Goal: Task Accomplishment & Management: Complete application form

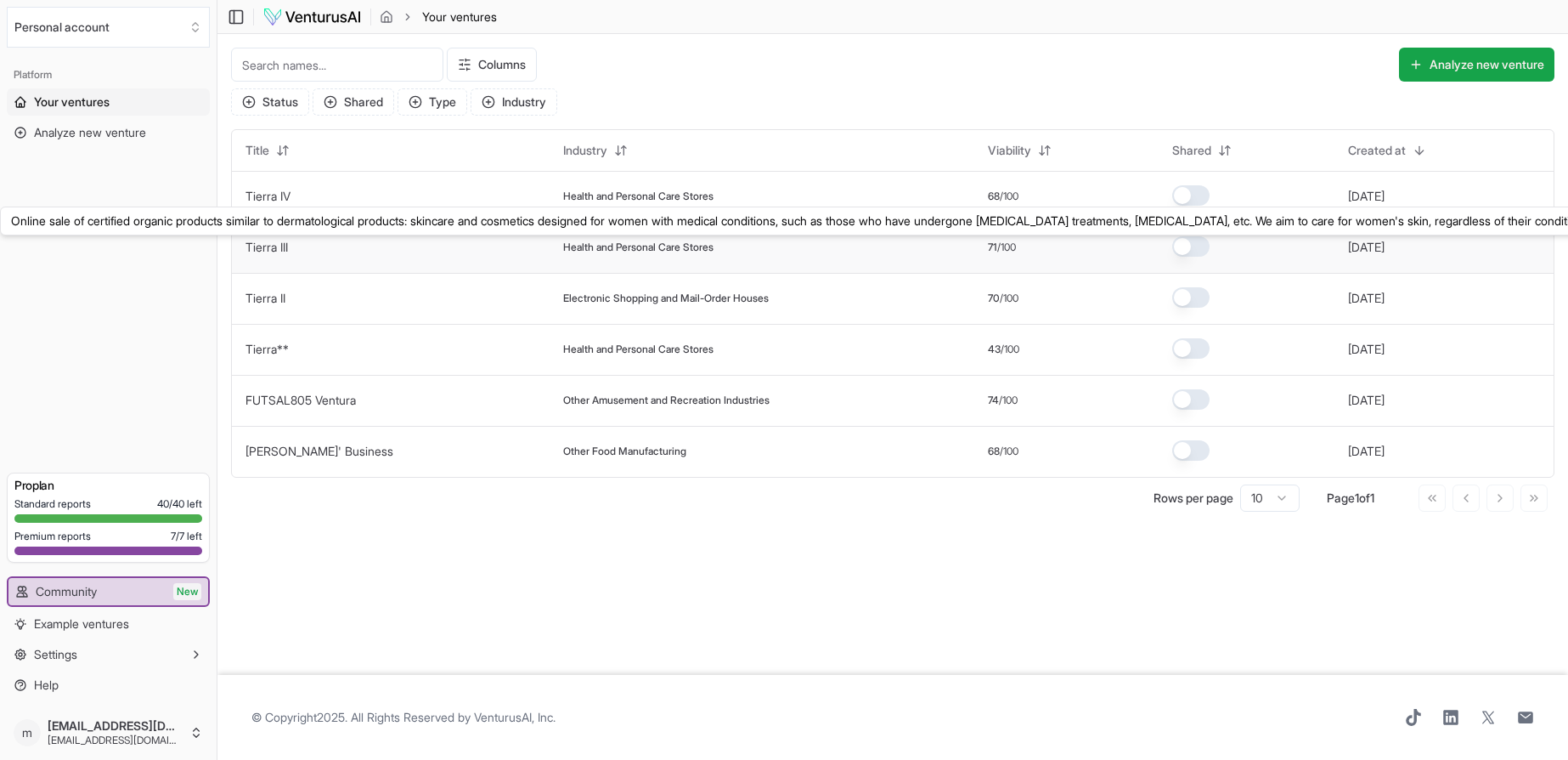
click at [273, 249] on link "Tierra III" at bounding box center [266, 247] width 43 height 15
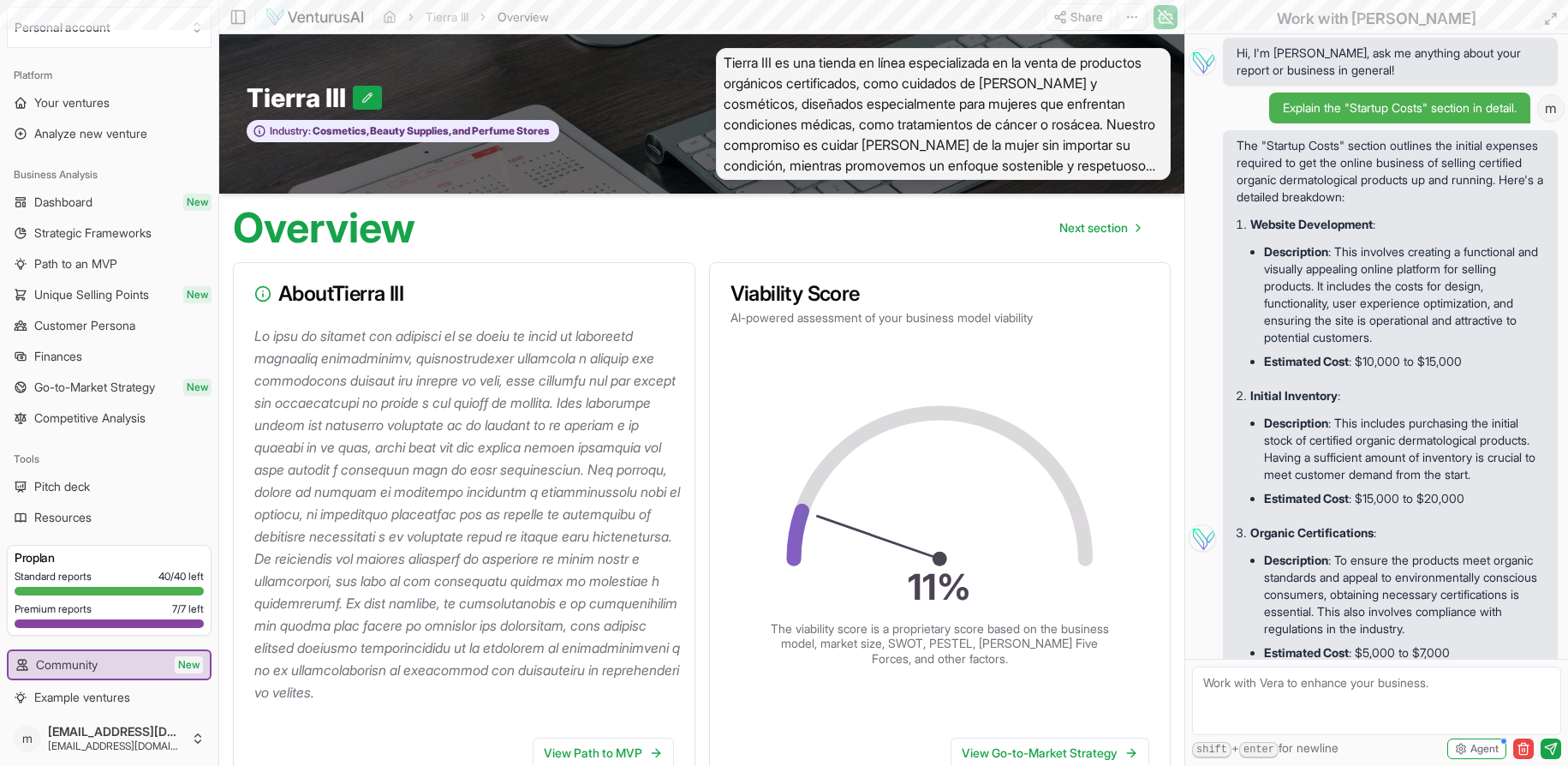
scroll to position [376, 0]
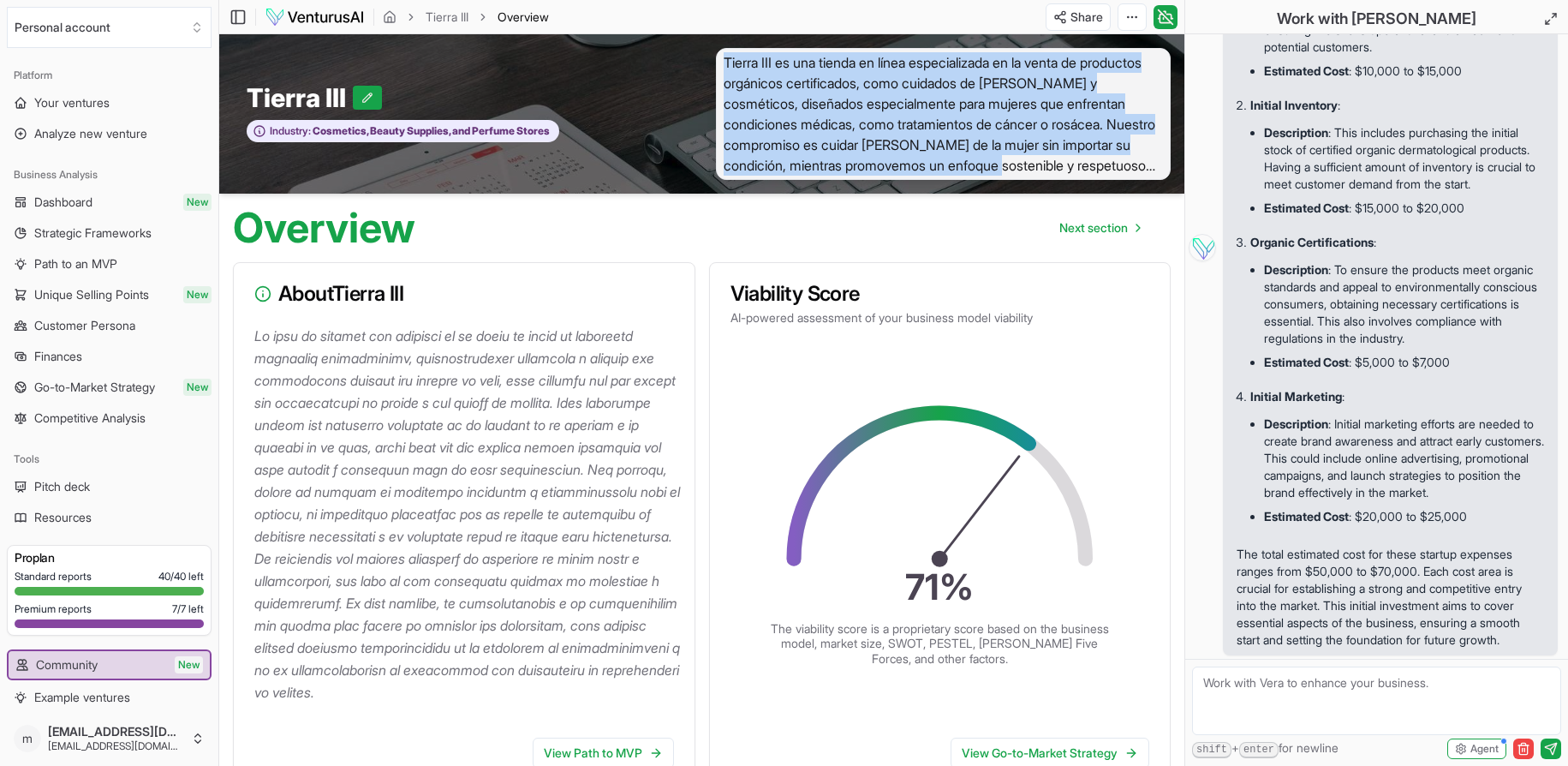
drag, startPoint x: 725, startPoint y: 60, endPoint x: 1126, endPoint y: 157, distance: 412.6
click at [1126, 157] on span "Tierra III es una tienda en línea especializada en la venta de productos orgáni…" at bounding box center [944, 113] width 455 height 131
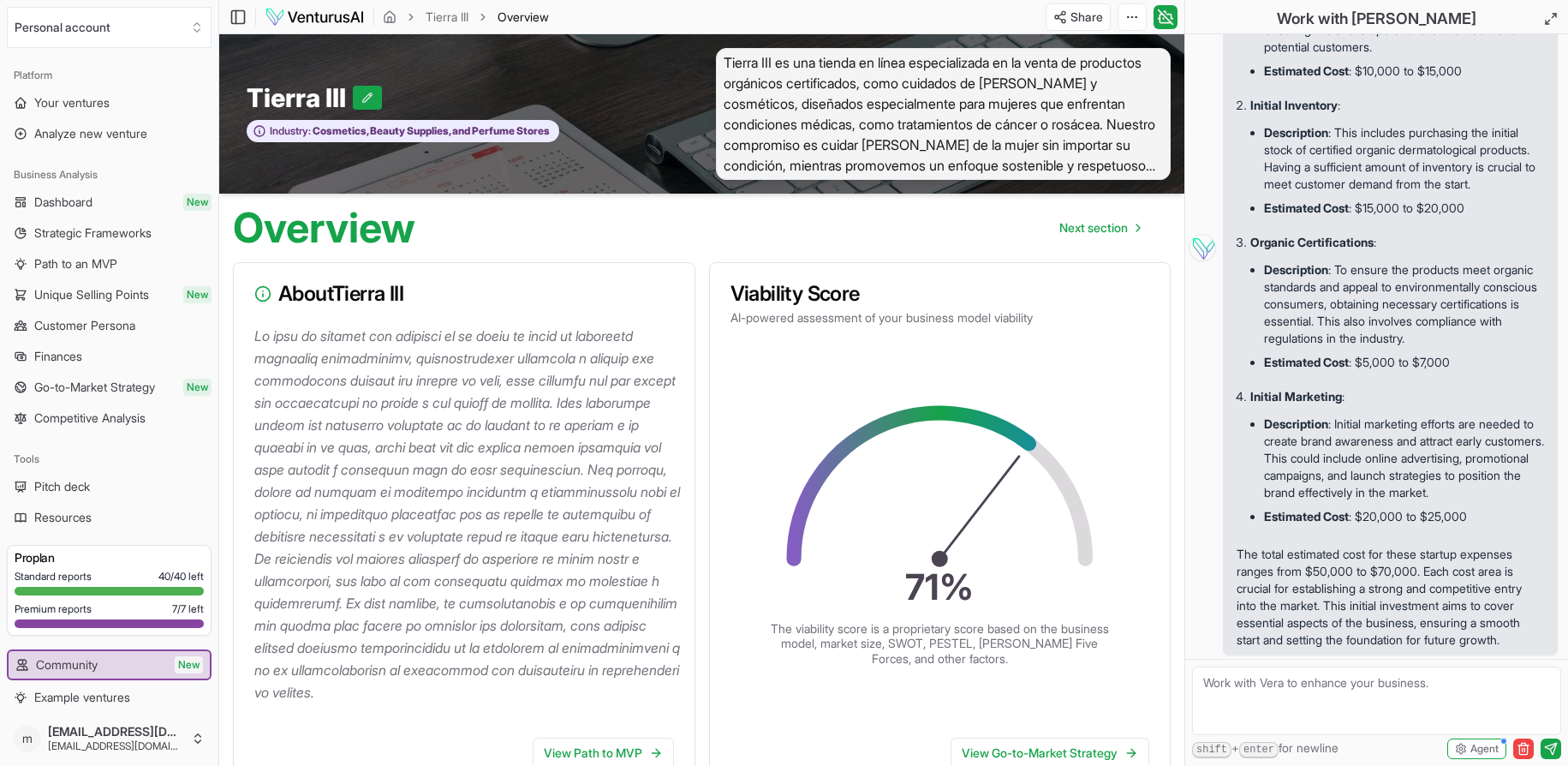
drag, startPoint x: 1135, startPoint y: 302, endPoint x: 1135, endPoint y: 268, distance: 34.0
click at [1135, 301] on h3 "Viability Score" at bounding box center [940, 293] width 419 height 20
click at [1135, 111] on span "Tierra III es una tienda en línea especializada en la venta de productos orgáni…" at bounding box center [944, 113] width 455 height 131
click at [1088, 120] on span "Tierra III es una tienda en línea especializada en la venta de productos orgáni…" at bounding box center [944, 113] width 455 height 131
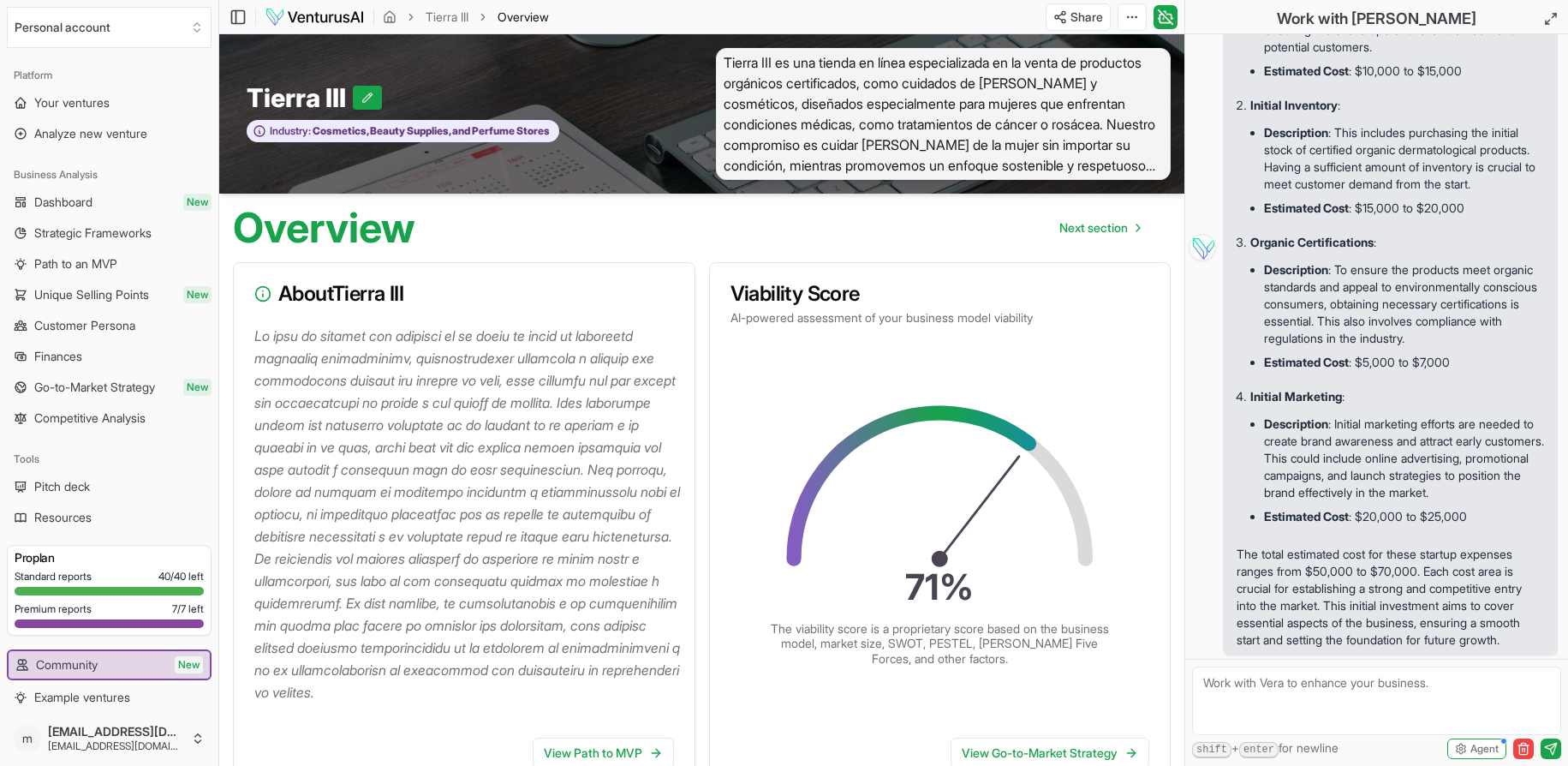
click at [832, 93] on span "Tierra III es una tienda en línea especializada en la venta de productos orgáni…" at bounding box center [944, 113] width 455 height 131
click at [1094, 139] on span "Tierra III es una tienda en línea especializada en la venta de productos orgáni…" at bounding box center [944, 113] width 455 height 131
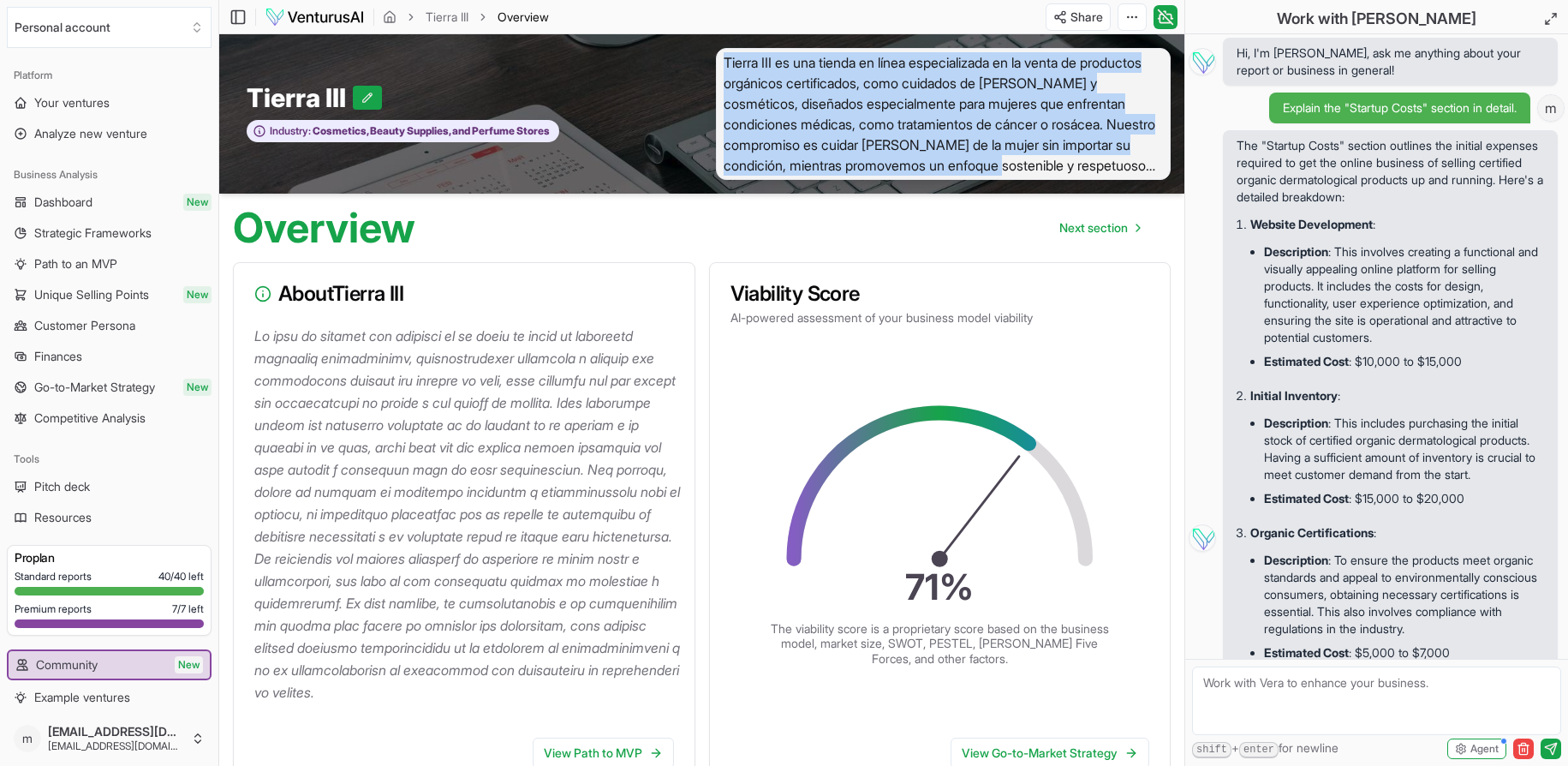
drag, startPoint x: 722, startPoint y: 60, endPoint x: 1161, endPoint y: 166, distance: 451.6
click at [1161, 166] on span "Tierra III es una tienda en línea especializada en la venta de productos orgáni…" at bounding box center [944, 113] width 455 height 131
copy span "Tierra III es una tienda en línea especializada en la venta de productos orgáni…"
click at [1117, 167] on span "Tierra III es una tienda en línea especializada en la venta de productos orgáni…" at bounding box center [944, 113] width 455 height 131
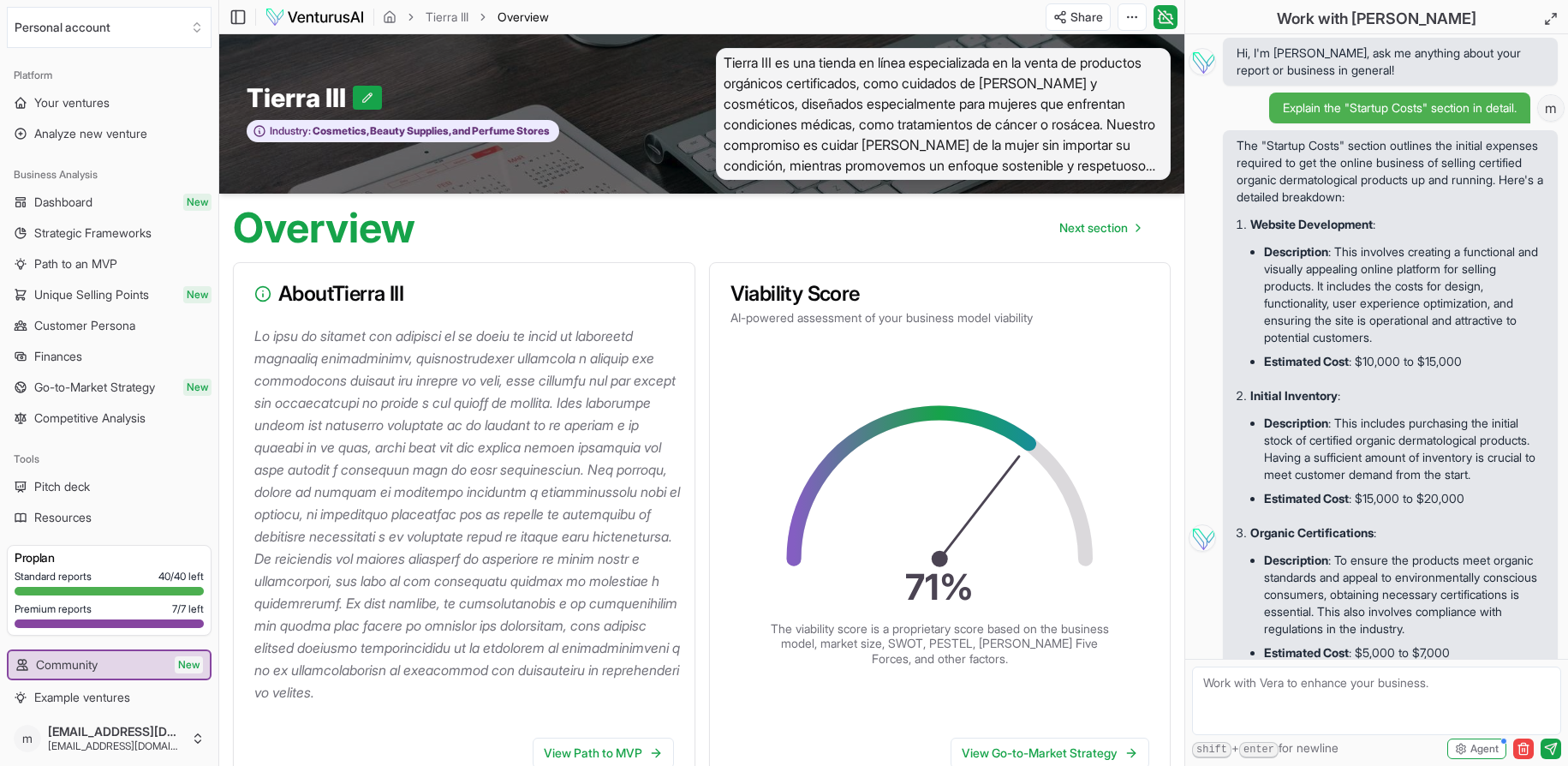
click at [1116, 329] on div "Viability Score AI-powered assessment of your business model viability" at bounding box center [940, 304] width 461 height 84
click at [773, 103] on span "Tierra III es una tienda en línea especializada en la venta de productos orgáni…" at bounding box center [944, 113] width 455 height 131
click at [368, 95] on icon at bounding box center [367, 97] width 12 height 12
click at [938, 110] on span "Tierra III es una tienda en línea especializada en la venta de productos orgáni…" at bounding box center [944, 113] width 455 height 131
click at [831, 135] on span "Tierra III es una tienda en línea especializada en la venta de productos orgáni…" at bounding box center [944, 113] width 455 height 131
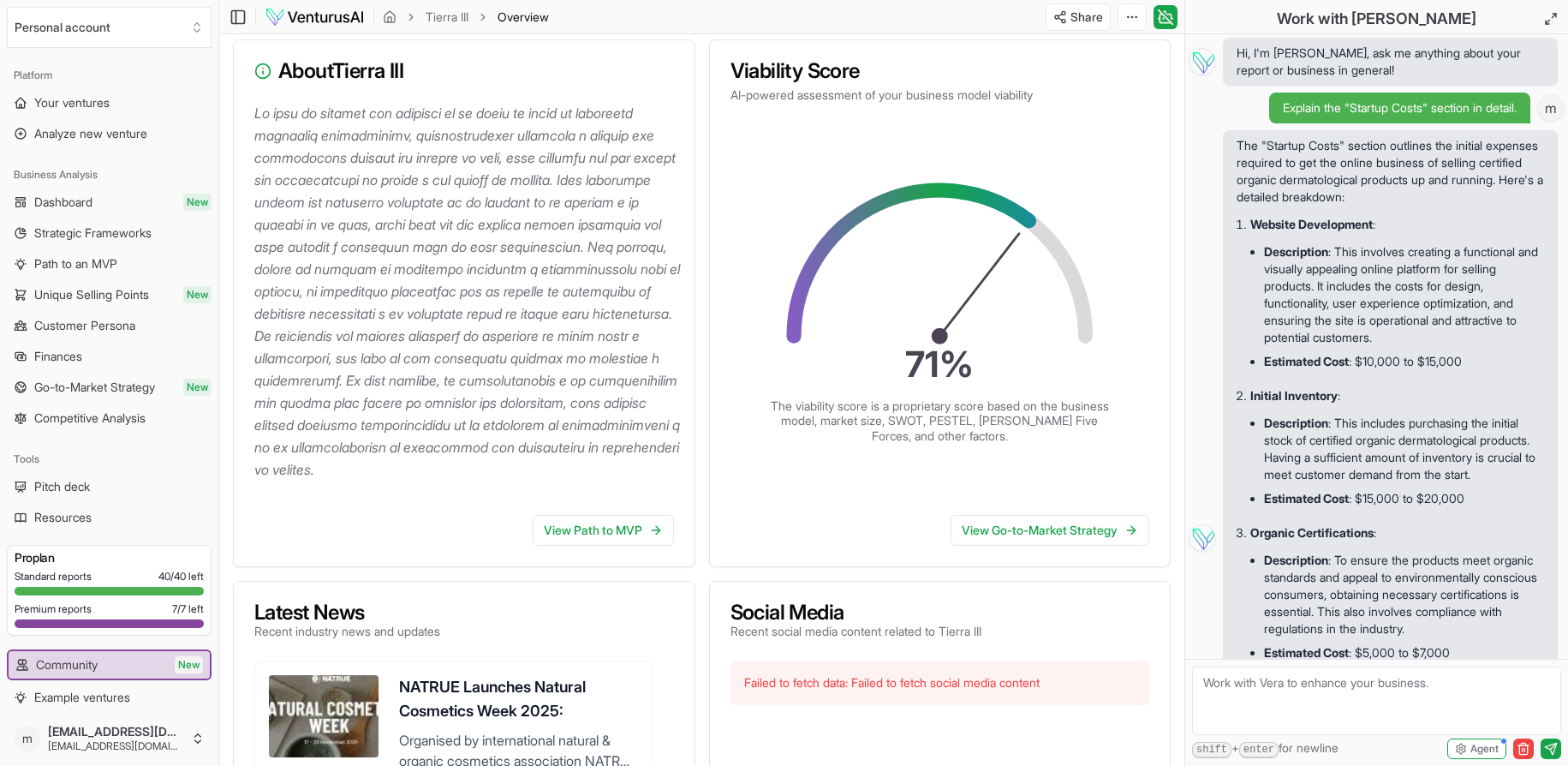
scroll to position [257, 0]
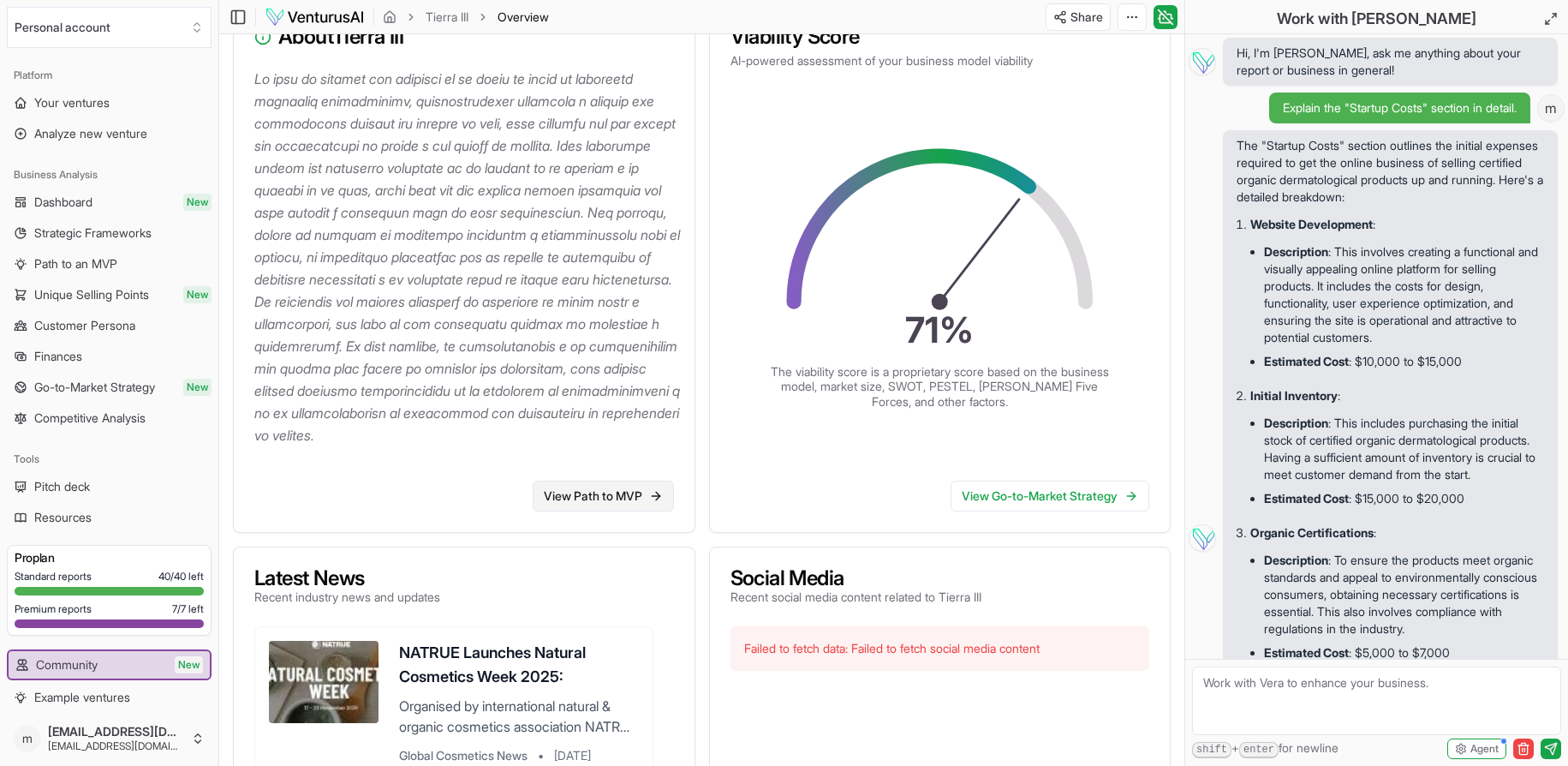
click at [615, 511] on link "View Path to MVP" at bounding box center [603, 496] width 142 height 31
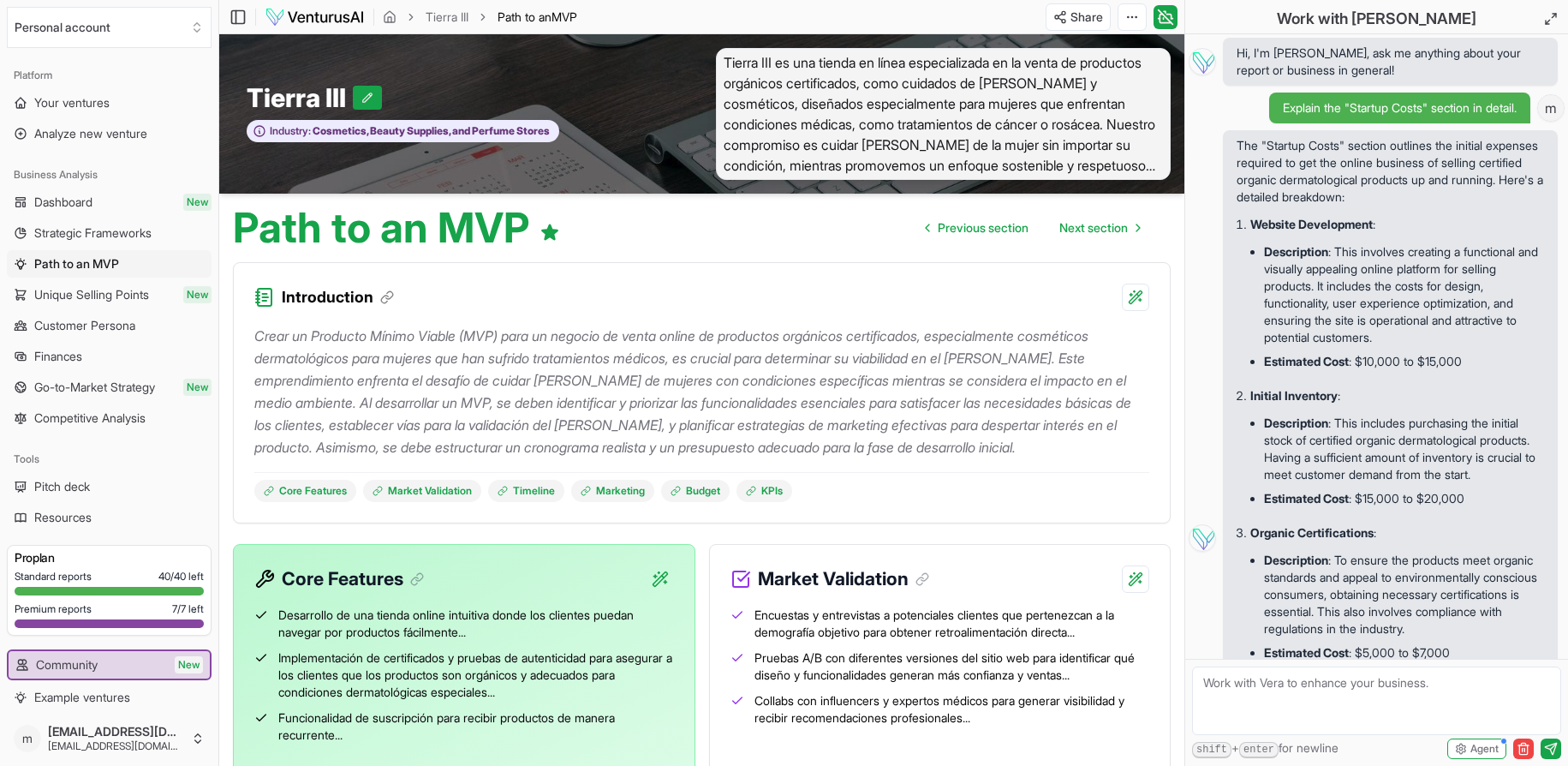
click at [1102, 176] on span "Tierra III es una tienda en línea especializada en la venta de productos orgáni…" at bounding box center [944, 113] width 455 height 131
click at [1099, 161] on span "Tierra III es una tienda en línea especializada en la venta de productos orgáni…" at bounding box center [944, 113] width 455 height 131
click at [1111, 164] on span "Tierra III es una tienda en línea especializada en la venta de productos orgáni…" at bounding box center [944, 113] width 455 height 131
click at [1121, 168] on span "Tierra III es una tienda en línea especializada en la venta de productos orgáni…" at bounding box center [944, 113] width 455 height 131
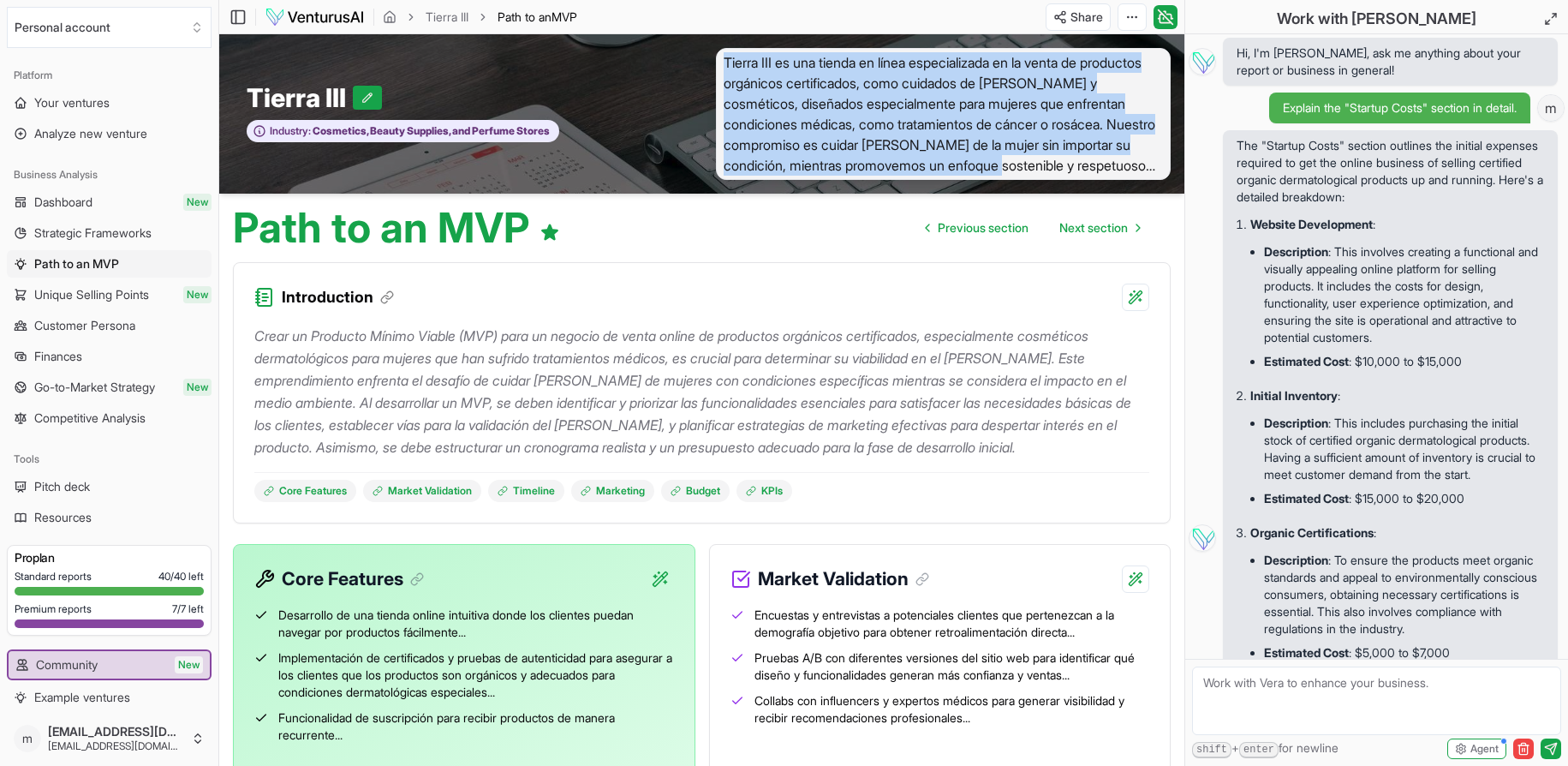
drag, startPoint x: 725, startPoint y: 58, endPoint x: 1110, endPoint y: 159, distance: 398.0
click at [1110, 159] on span "Tierra III es una tienda en línea especializada en la venta de productos orgáni…" at bounding box center [944, 113] width 455 height 131
copy span "Tierra III es una tienda en línea especializada en la venta de productos orgáni…"
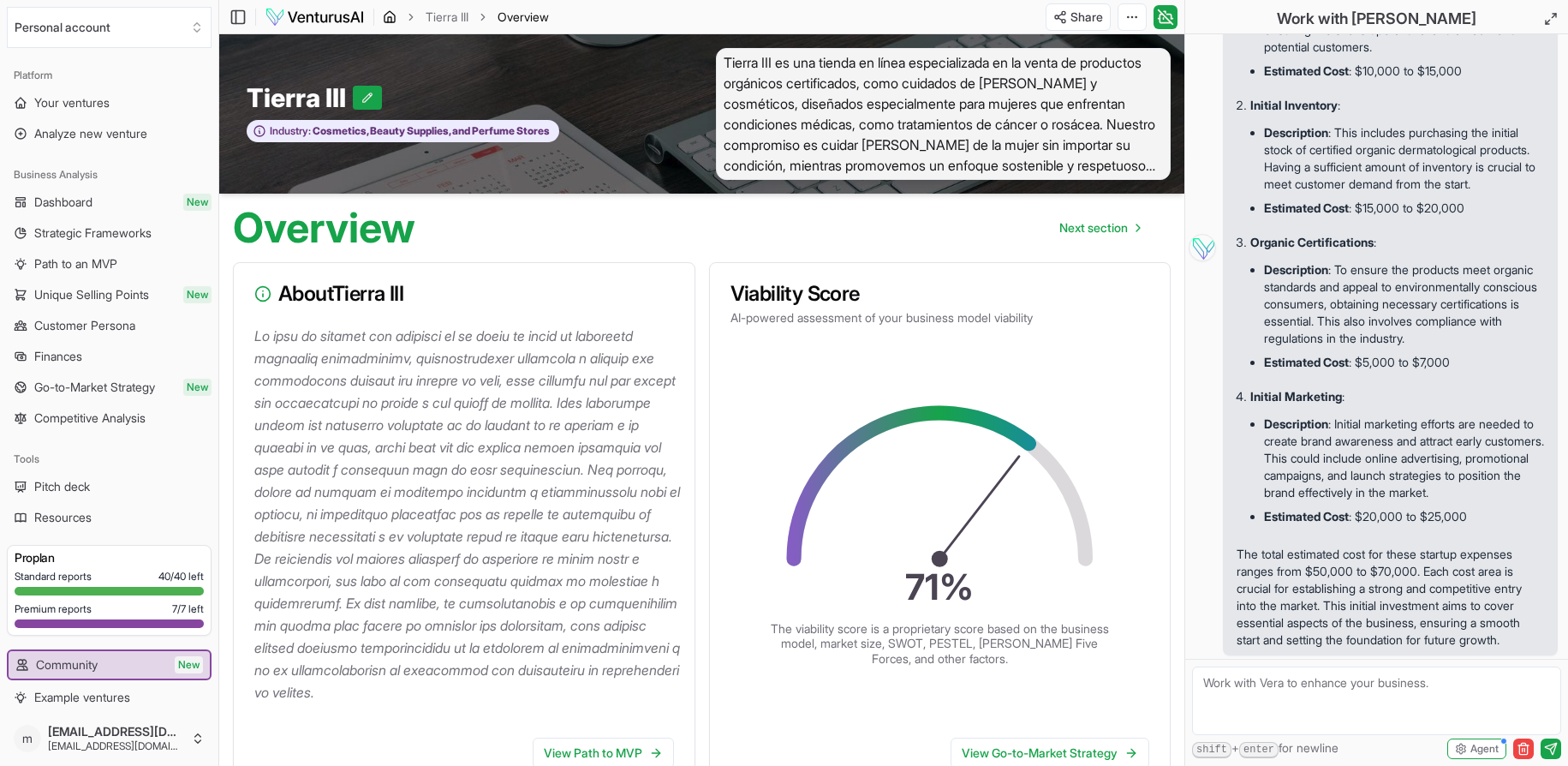
click at [388, 17] on icon "breadcrumb" at bounding box center [390, 20] width 4 height 6
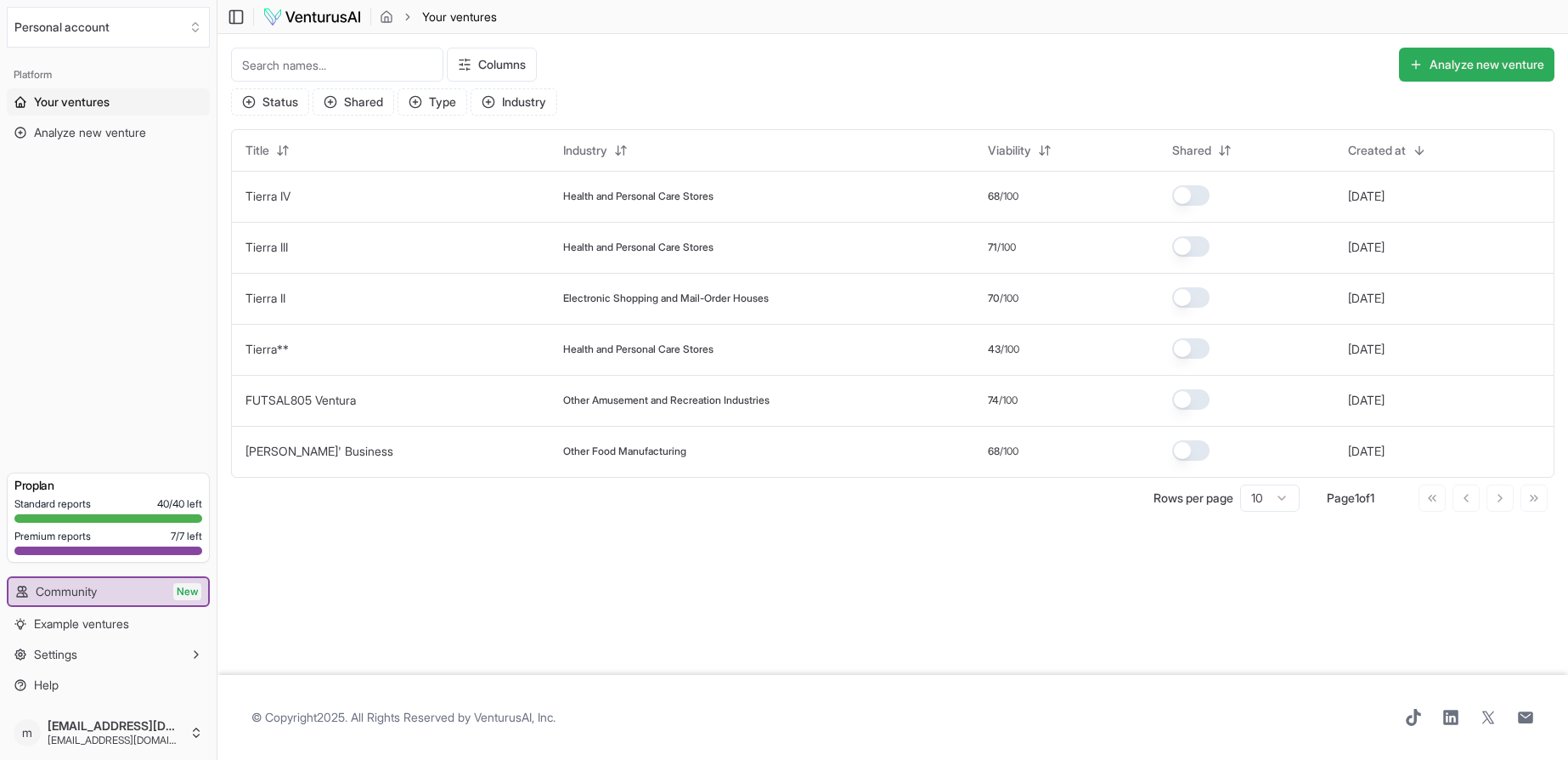
click at [1480, 66] on button "Analyze new venture" at bounding box center [1477, 64] width 155 height 34
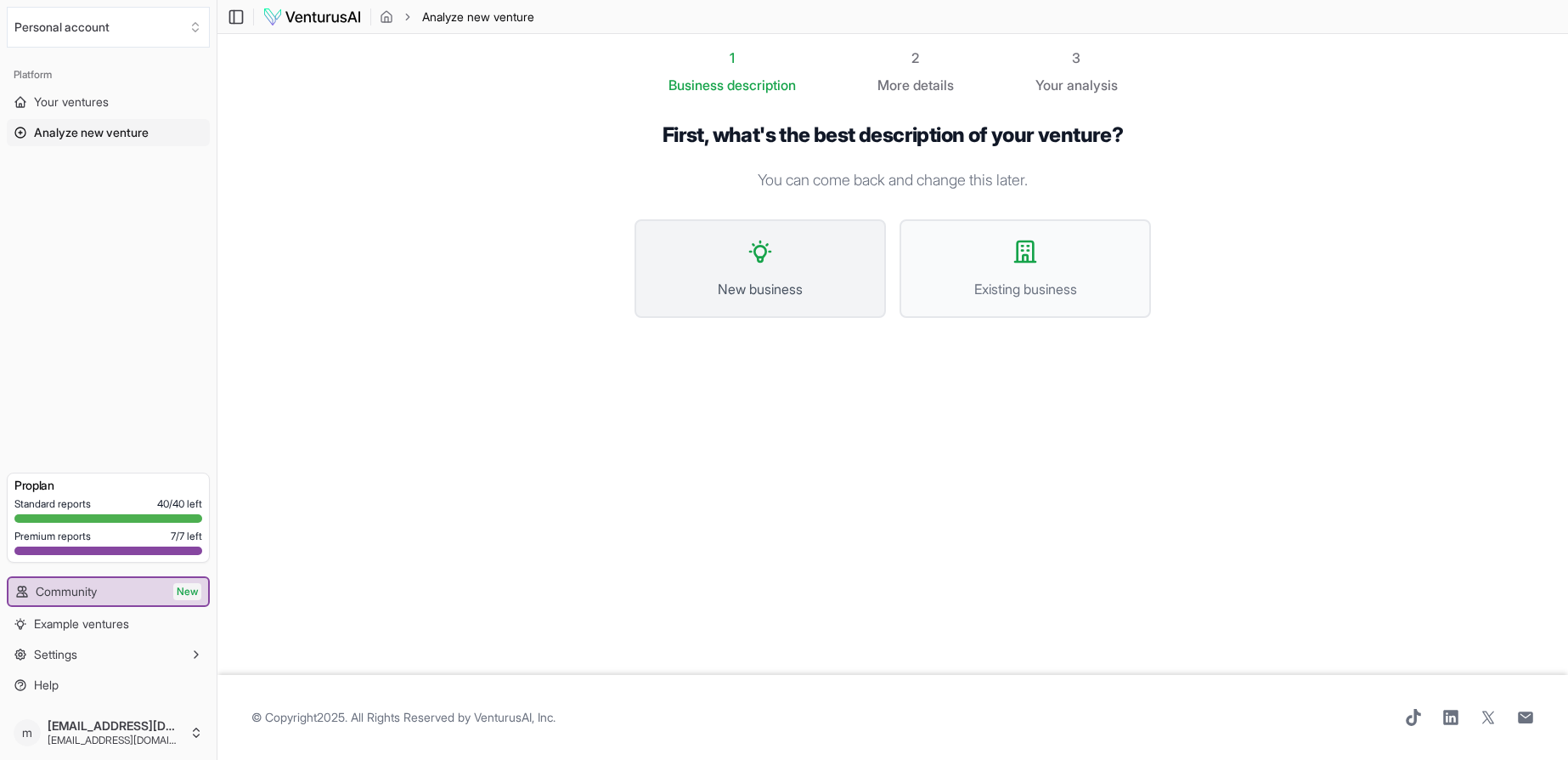
click at [748, 289] on span "New business" at bounding box center [760, 288] width 214 height 20
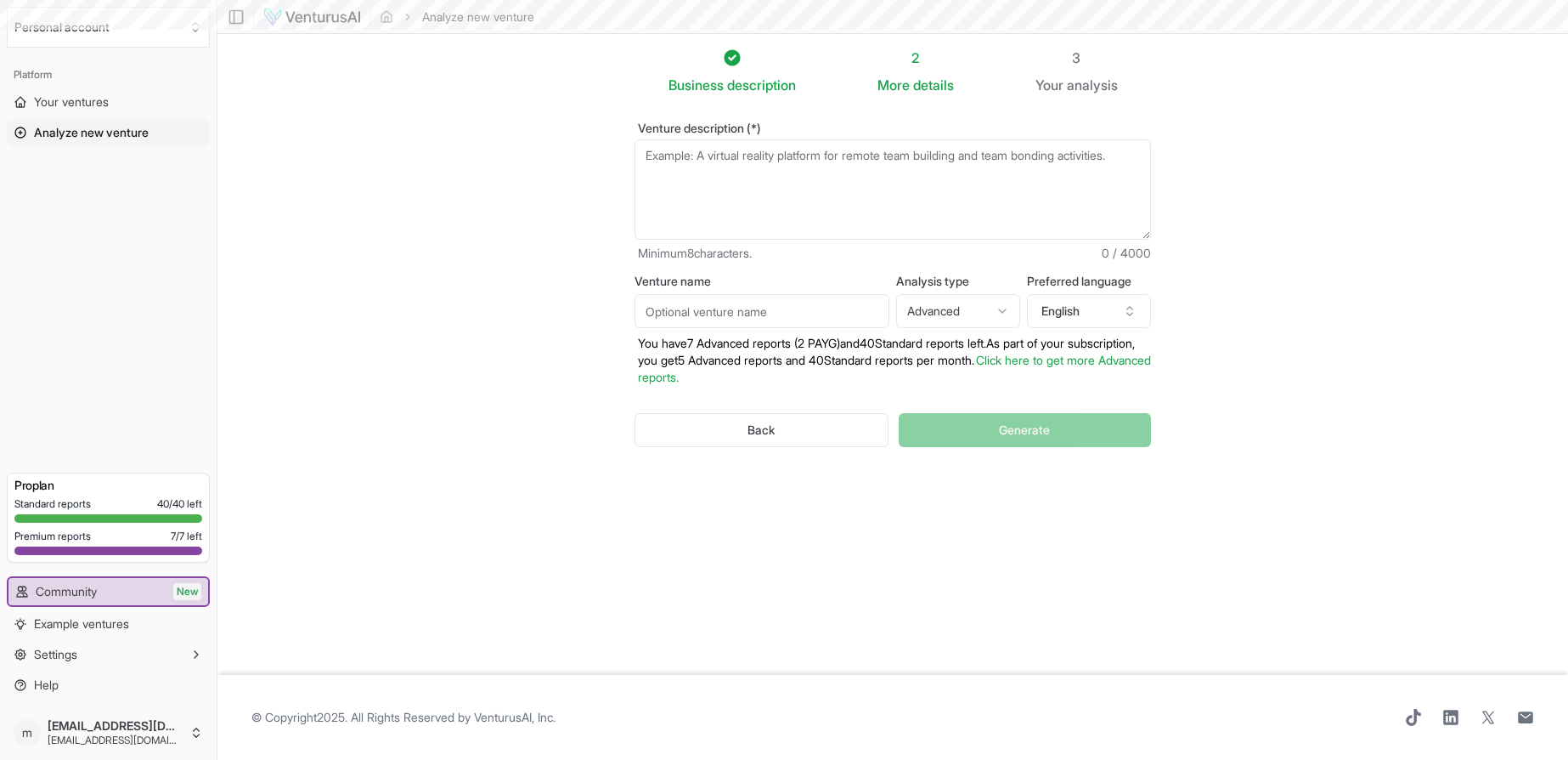
click at [697, 167] on textarea "Venture description (*)" at bounding box center [893, 190] width 516 height 100
paste textarea "Tierra III es una tienda en línea especializada en productos orgánicos certific…"
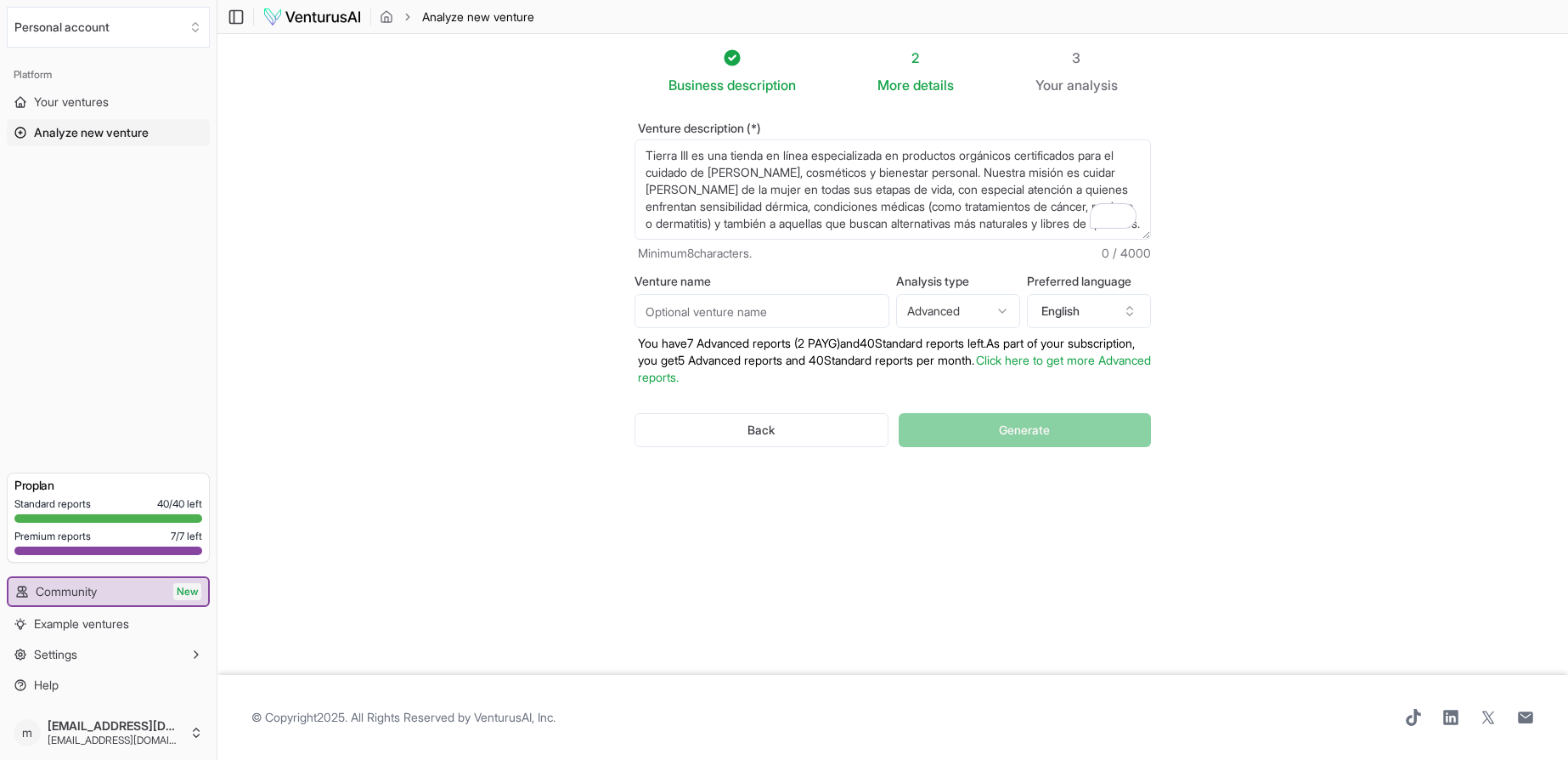
scroll to position [8, 0]
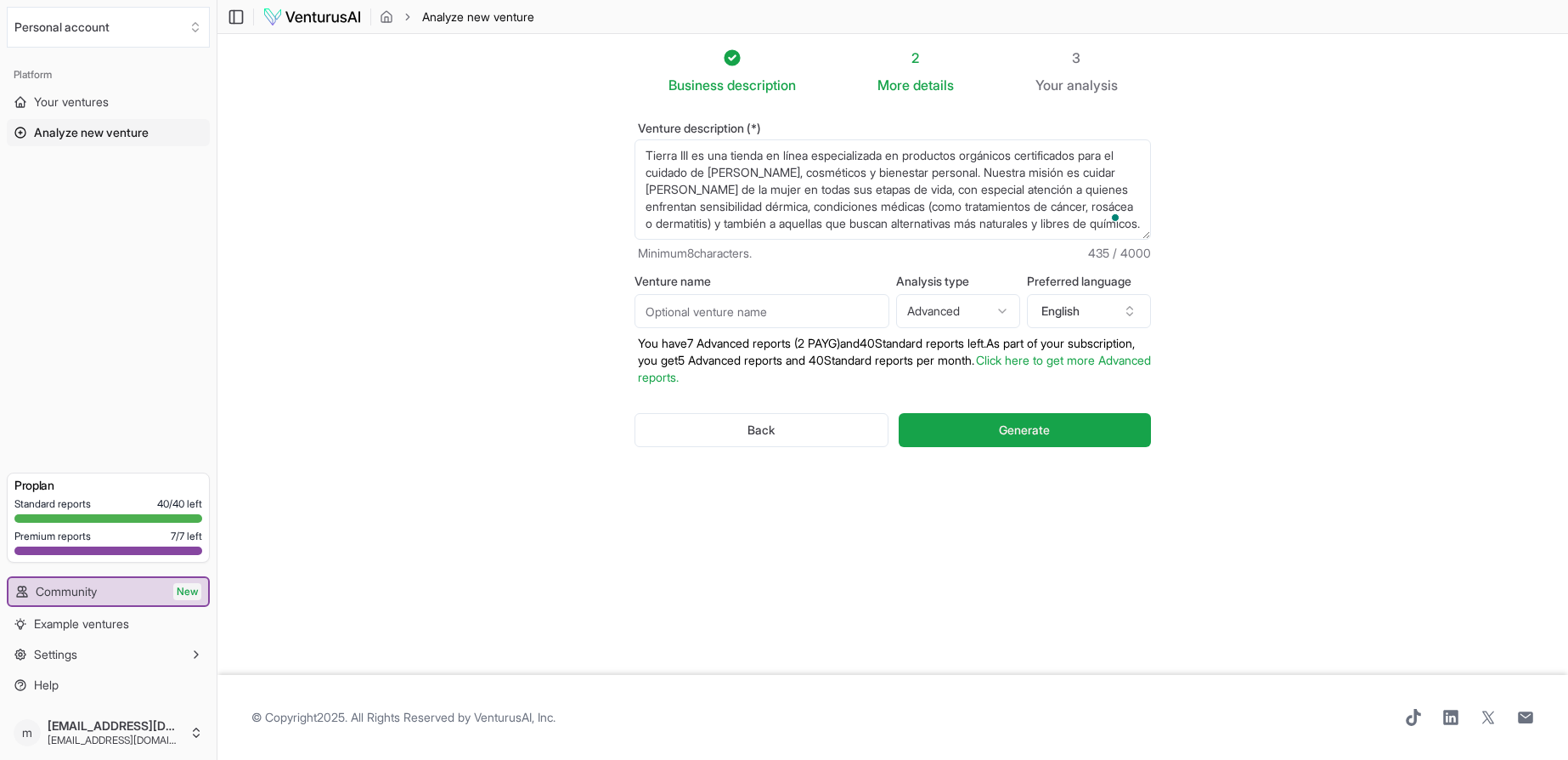
click at [691, 149] on textarea "Tierra III es una tienda en línea especializada en productos orgánicos certific…" at bounding box center [893, 190] width 516 height 100
click at [732, 145] on textarea "Tierra V es una tienda en línea especializada en productos orgánicos certificad…" at bounding box center [893, 190] width 516 height 100
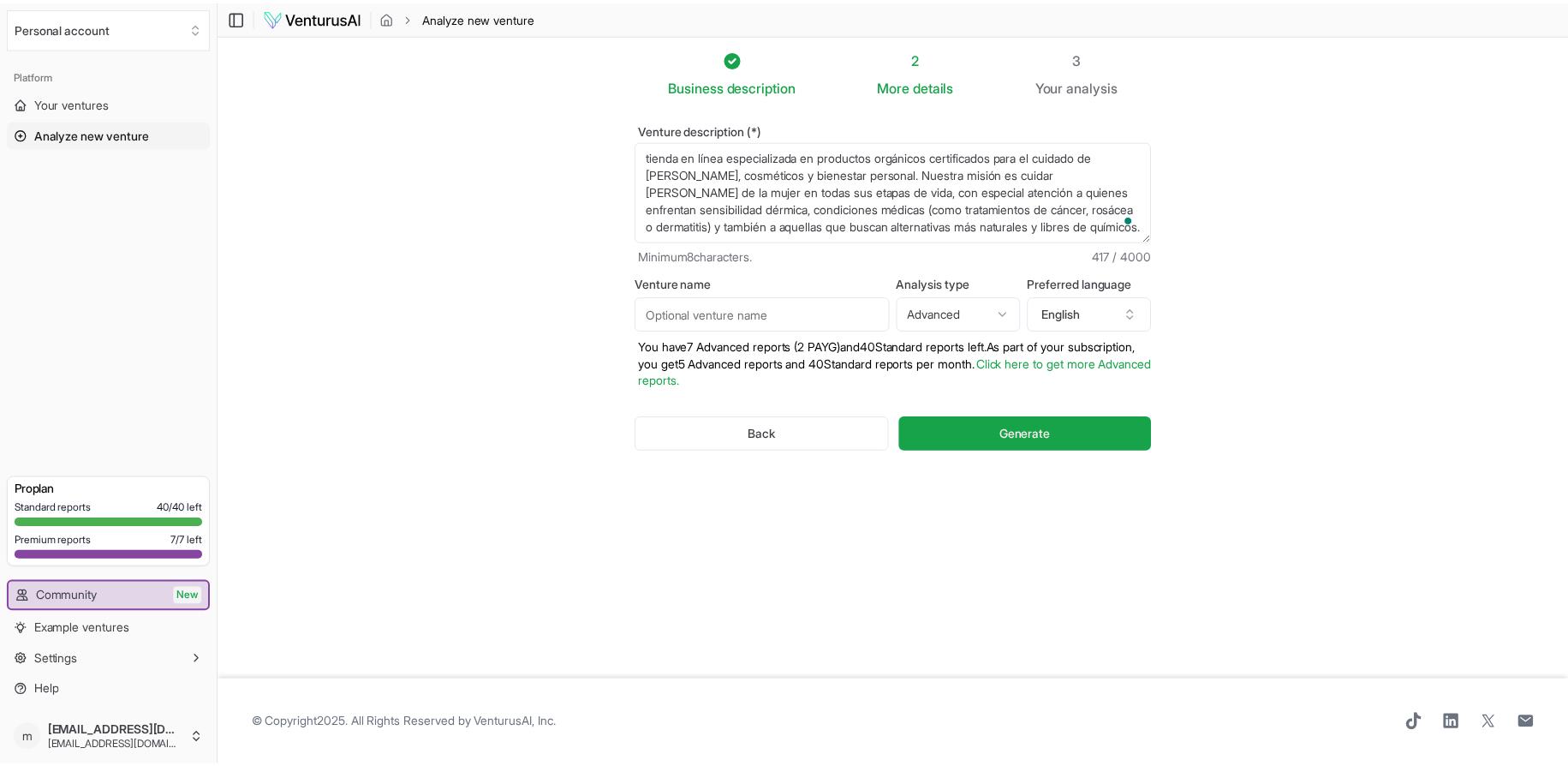
scroll to position [0, 0]
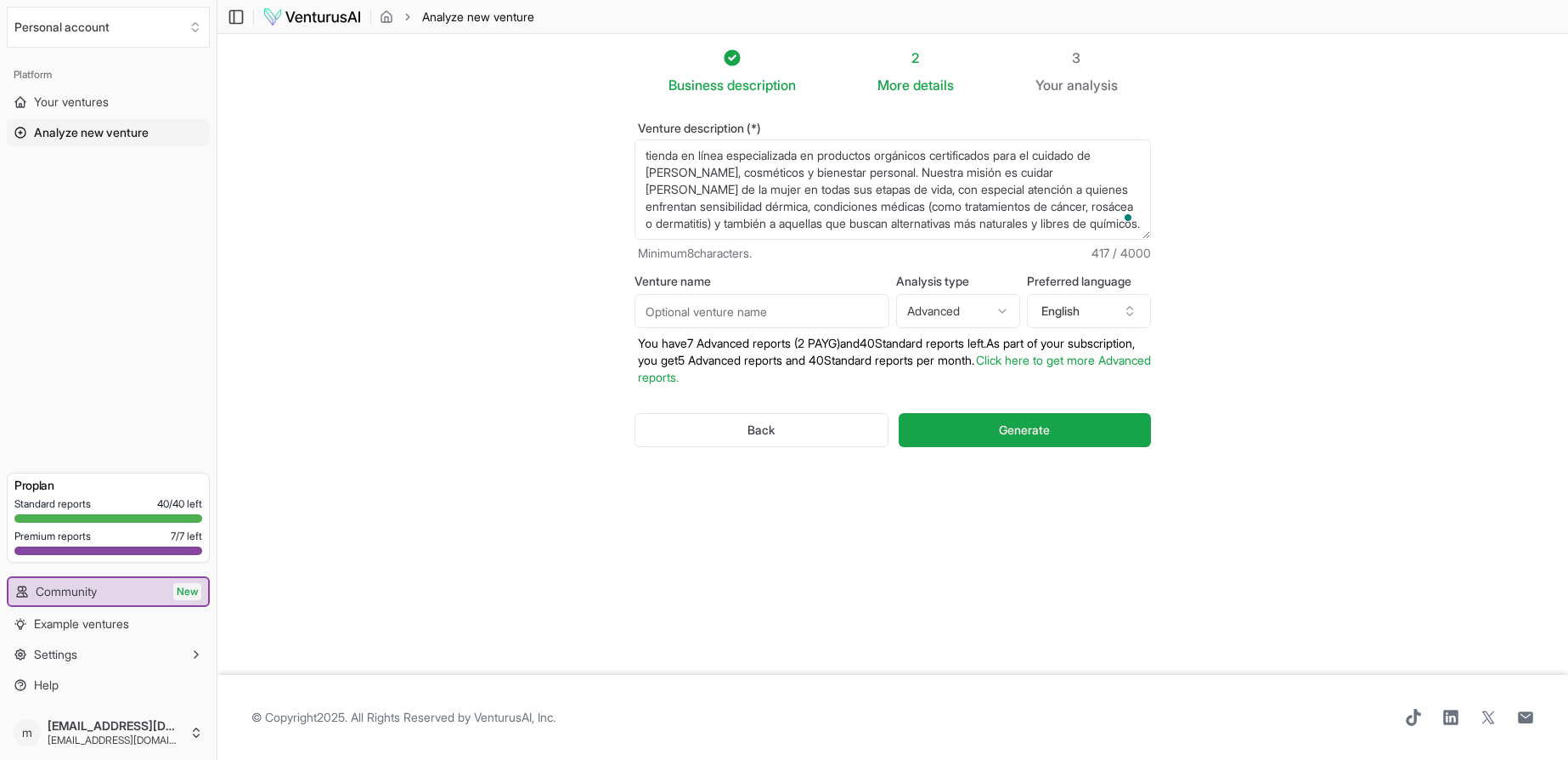
type textarea "tienda en línea especializada en productos orgánicos certificados para el cuida…"
click at [776, 307] on input "Venture name" at bounding box center [762, 310] width 254 height 34
type input "Tierra V"
click at [1129, 311] on icon "button" at bounding box center [1129, 310] width 14 height 14
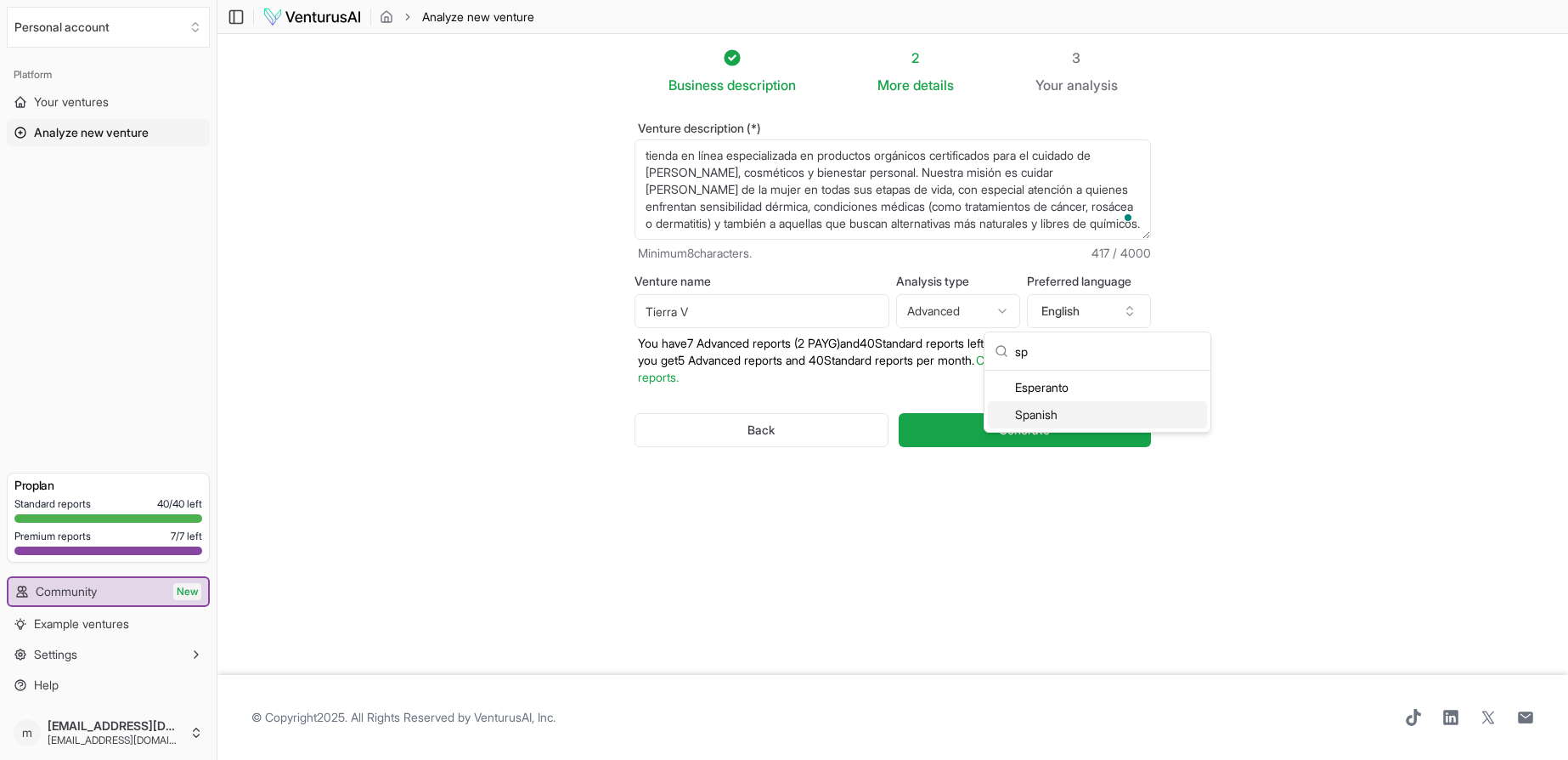
type input "sp"
click at [1041, 408] on div "Spanish" at bounding box center [1097, 415] width 219 height 27
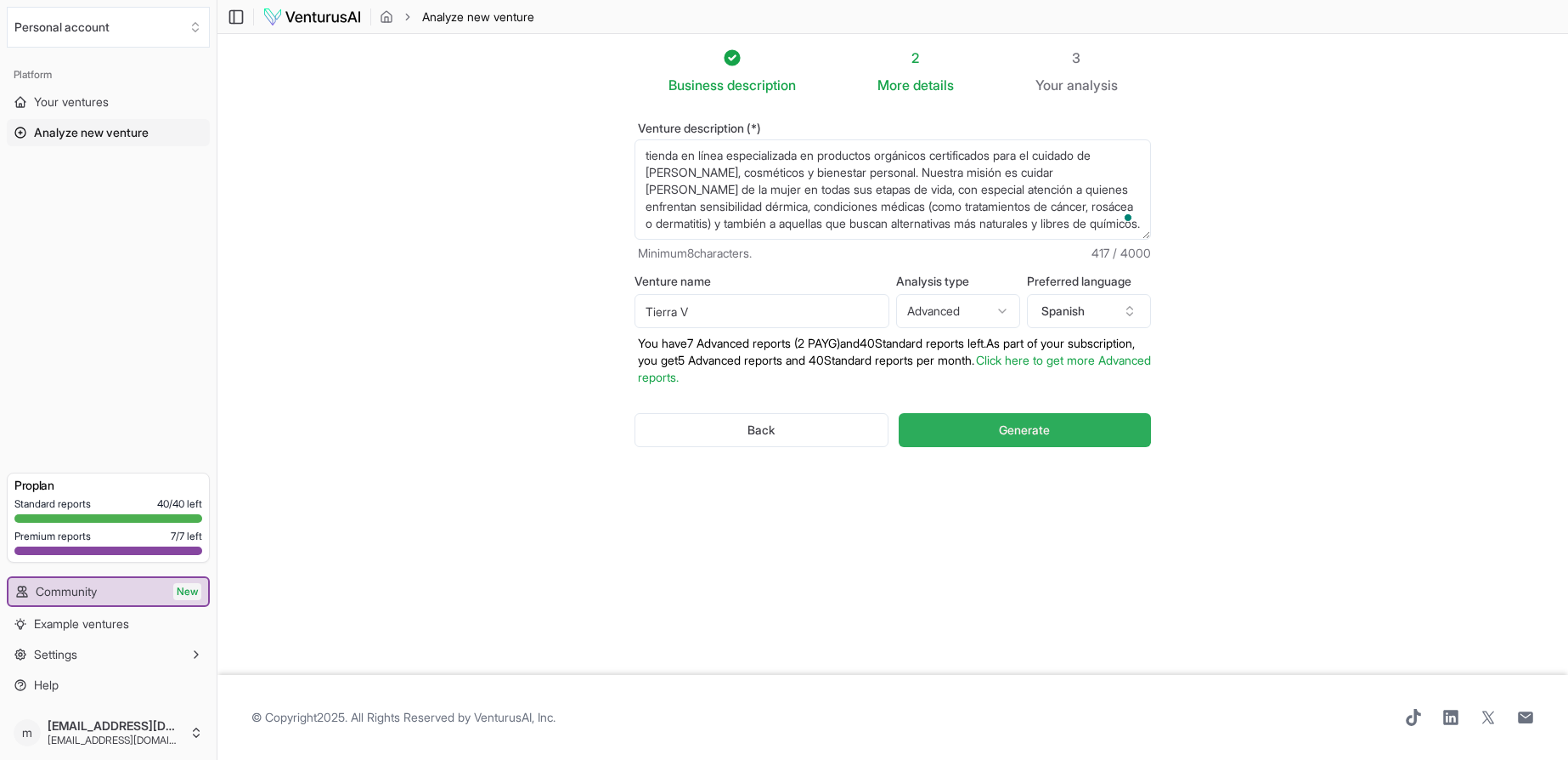
click at [1029, 437] on span "Generate" at bounding box center [1024, 430] width 51 height 17
